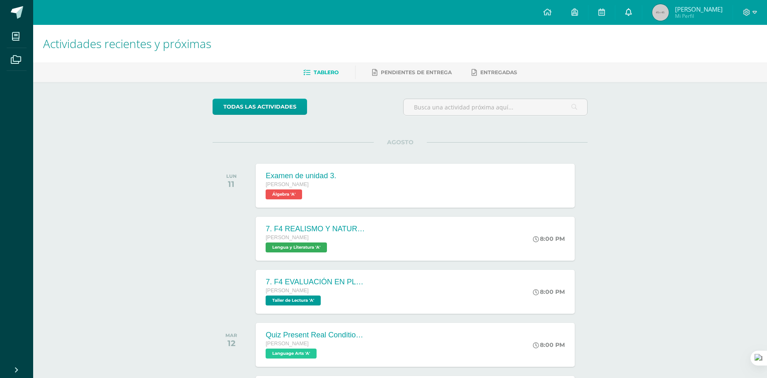
click at [620, 18] on link at bounding box center [628, 12] width 27 height 25
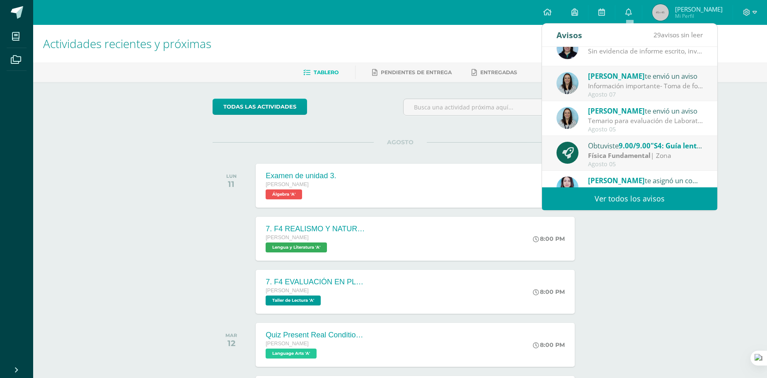
scroll to position [138, 0]
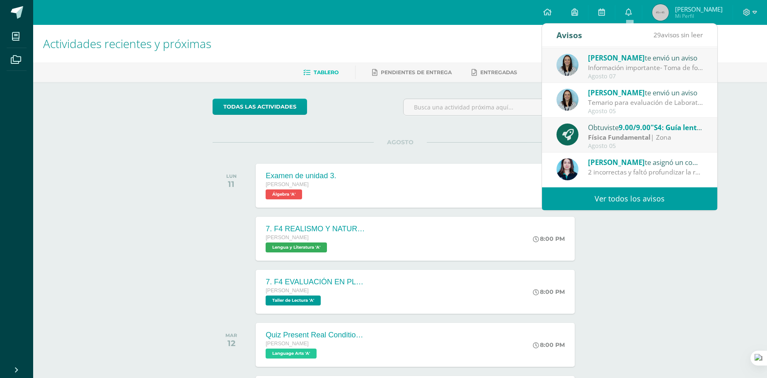
click at [665, 189] on link "Ver todos los avisos" at bounding box center [629, 198] width 175 height 23
click at [655, 194] on link "Ver todos los avisos" at bounding box center [629, 198] width 175 height 23
click at [646, 200] on link "Ver todos los avisos" at bounding box center [629, 198] width 175 height 23
click at [645, 200] on link "Ver todos los avisos" at bounding box center [629, 198] width 175 height 23
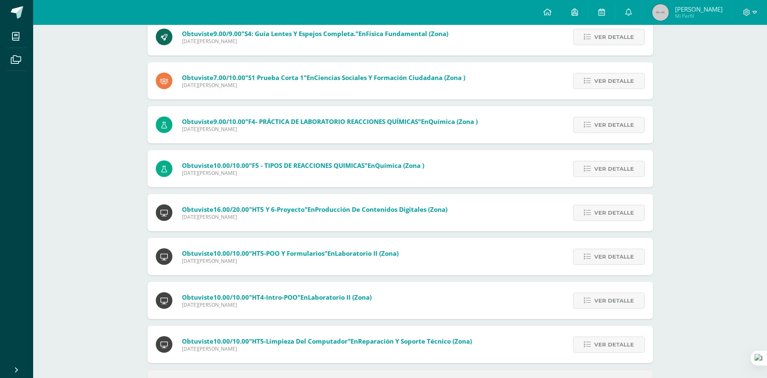
scroll to position [227, 0]
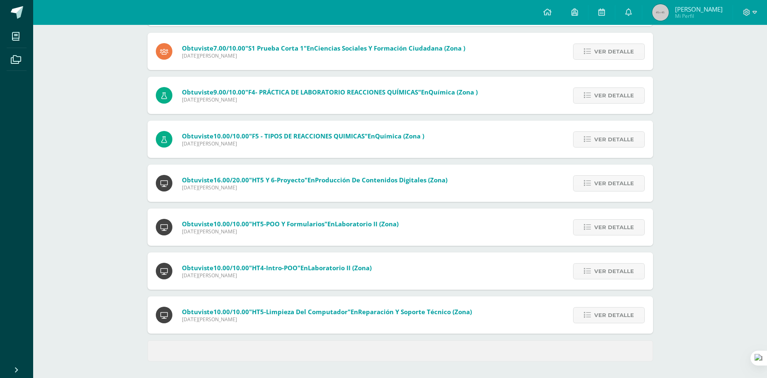
drag, startPoint x: 504, startPoint y: 86, endPoint x: 527, endPoint y: 138, distance: 56.5
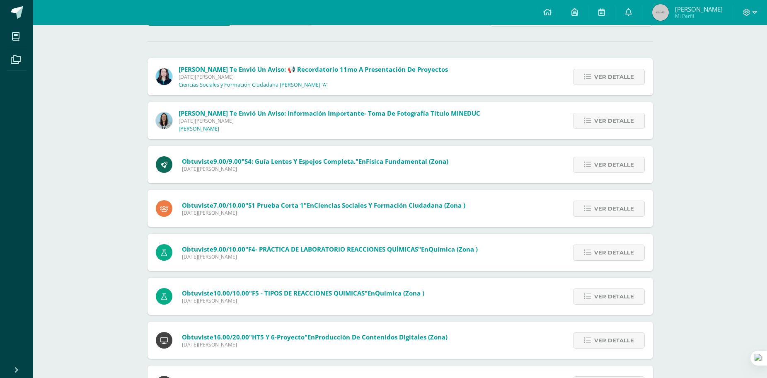
drag, startPoint x: 418, startPoint y: 131, endPoint x: 437, endPoint y: 78, distance: 56.5
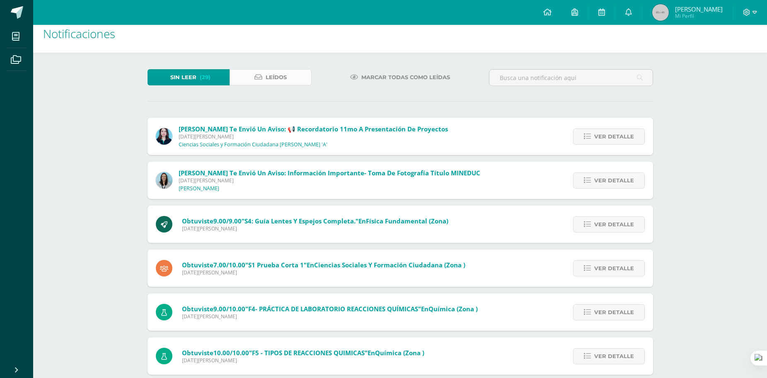
click at [297, 71] on link "Leídos" at bounding box center [271, 77] width 82 height 16
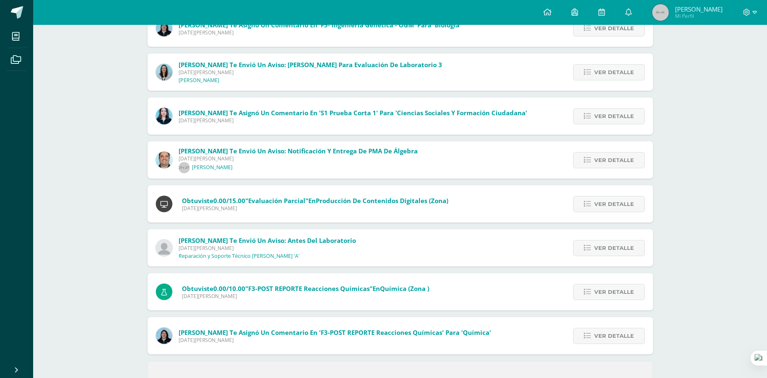
scroll to position [227, 0]
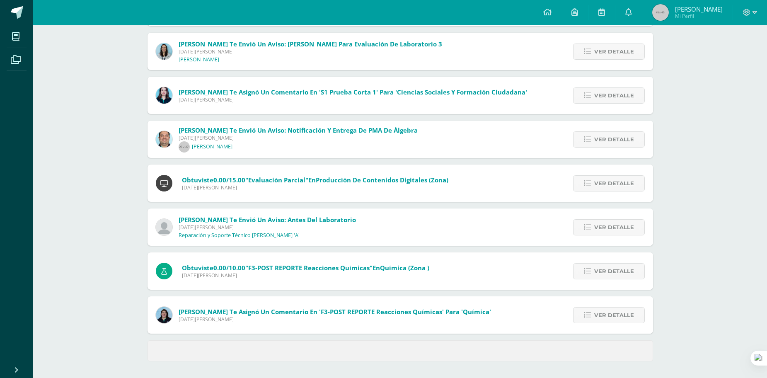
drag, startPoint x: 442, startPoint y: 109, endPoint x: 459, endPoint y: 168, distance: 61.2
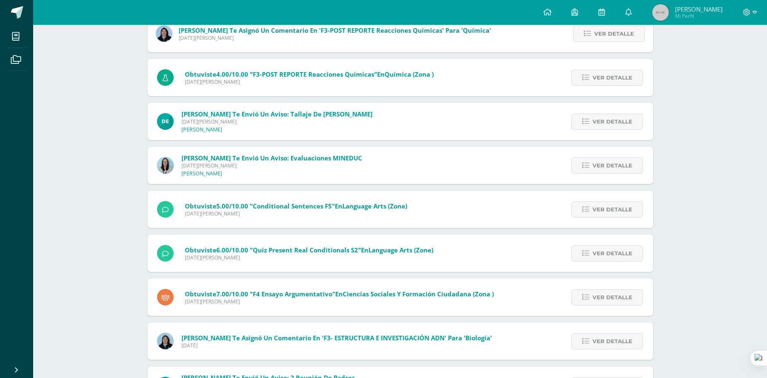
drag, startPoint x: 457, startPoint y: 145, endPoint x: 471, endPoint y: 196, distance: 51.9
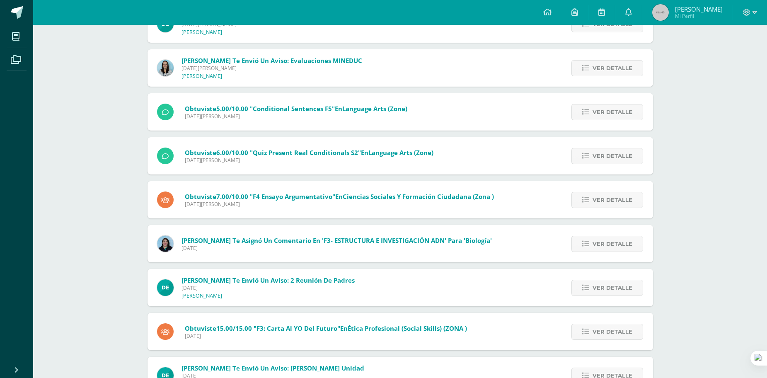
drag, startPoint x: 462, startPoint y: 209, endPoint x: 467, endPoint y: 233, distance: 24.0
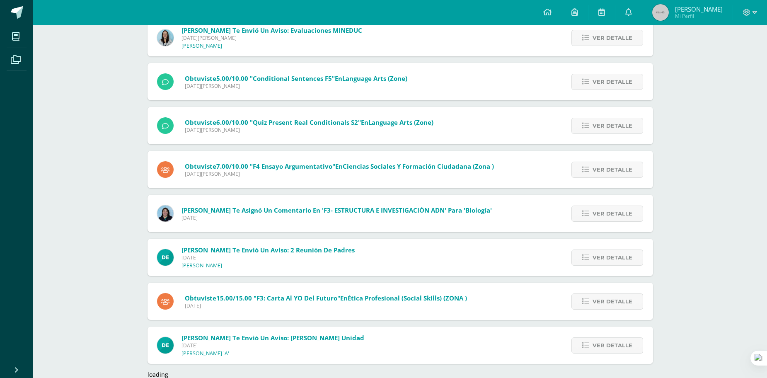
scroll to position [652, 0]
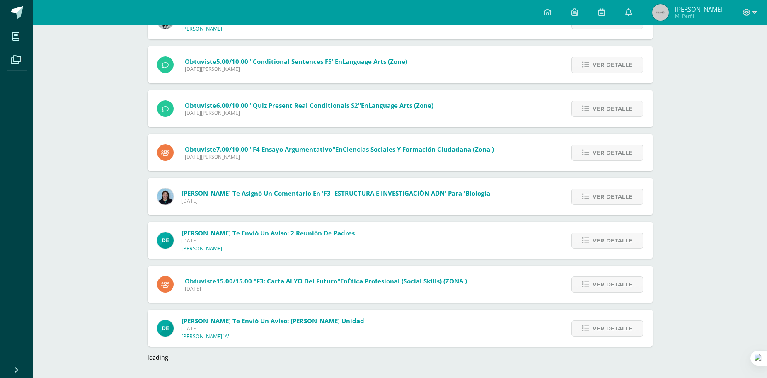
drag, startPoint x: 445, startPoint y: 242, endPoint x: 453, endPoint y: 256, distance: 16.0
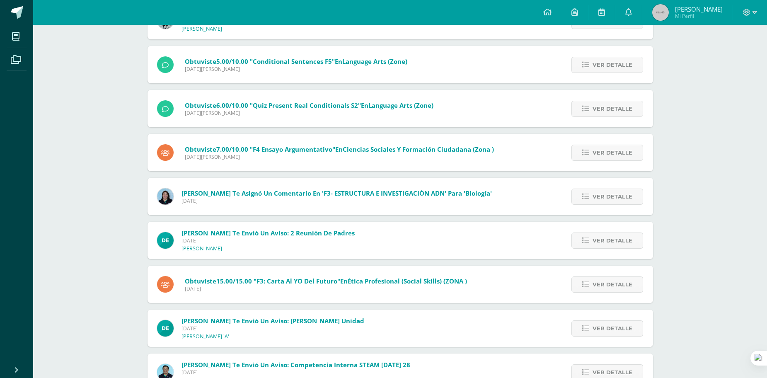
click at [331, 323] on span "Devia Girón te envió un aviso: Horario III Unidad" at bounding box center [272, 321] width 183 height 8
click at [631, 331] on span "Ver detalle" at bounding box center [612, 328] width 40 height 15
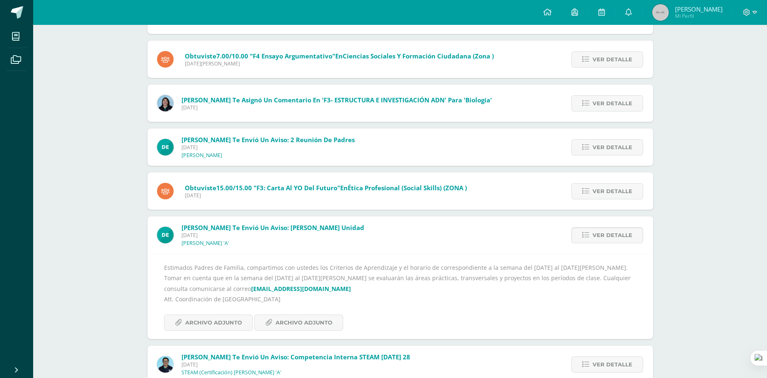
scroll to position [799, 0]
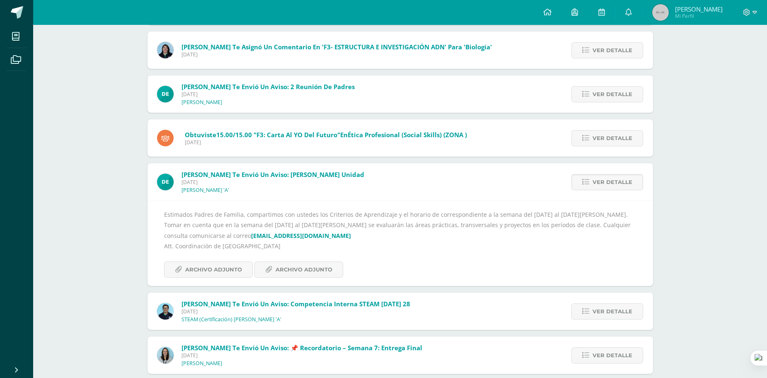
drag, startPoint x: 753, startPoint y: 204, endPoint x: 674, endPoint y: 204, distance: 78.3
click at [320, 260] on div "Estimados Padres de Familia, compartimos con ustedes los Criterios de Aprendiza…" at bounding box center [400, 243] width 472 height 68
click at [323, 266] on span "Archivo Adjunto" at bounding box center [303, 269] width 57 height 15
